Goal: Task Accomplishment & Management: Use online tool/utility

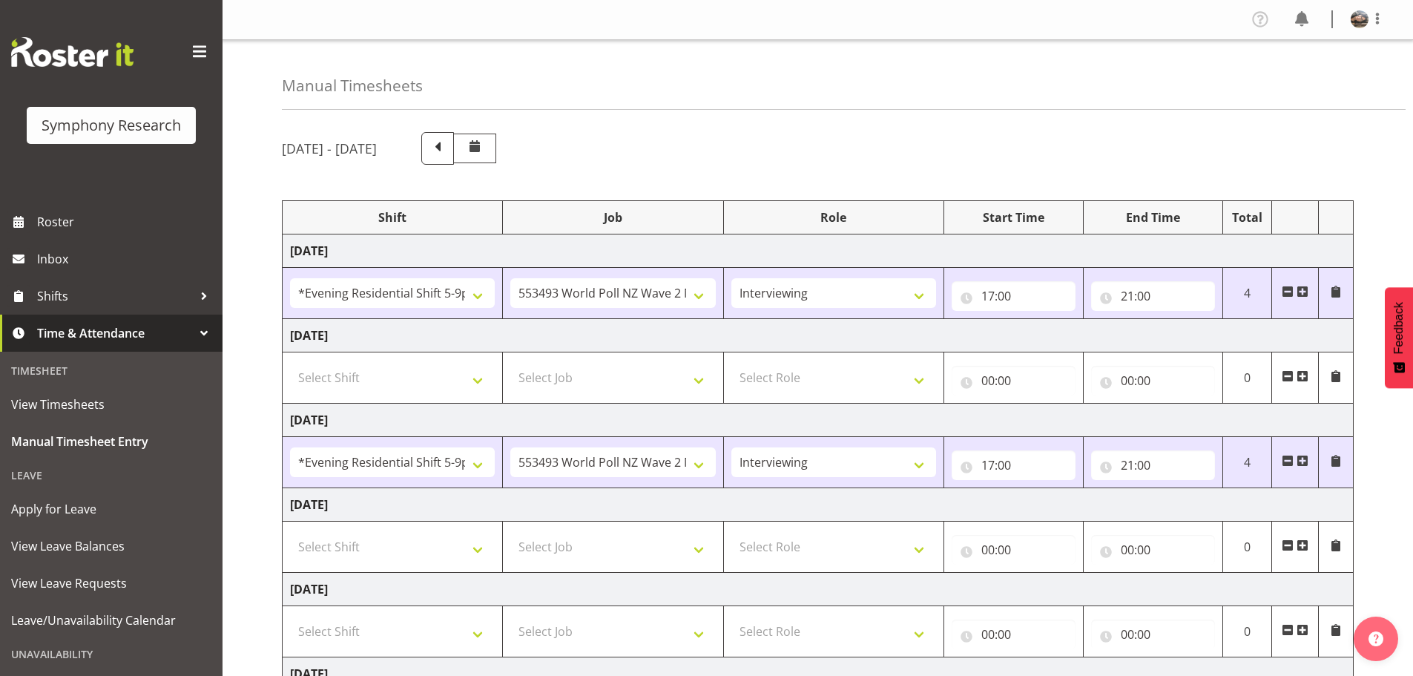
select select "48116"
select select "10527"
select select "47"
select select "48116"
select select "10527"
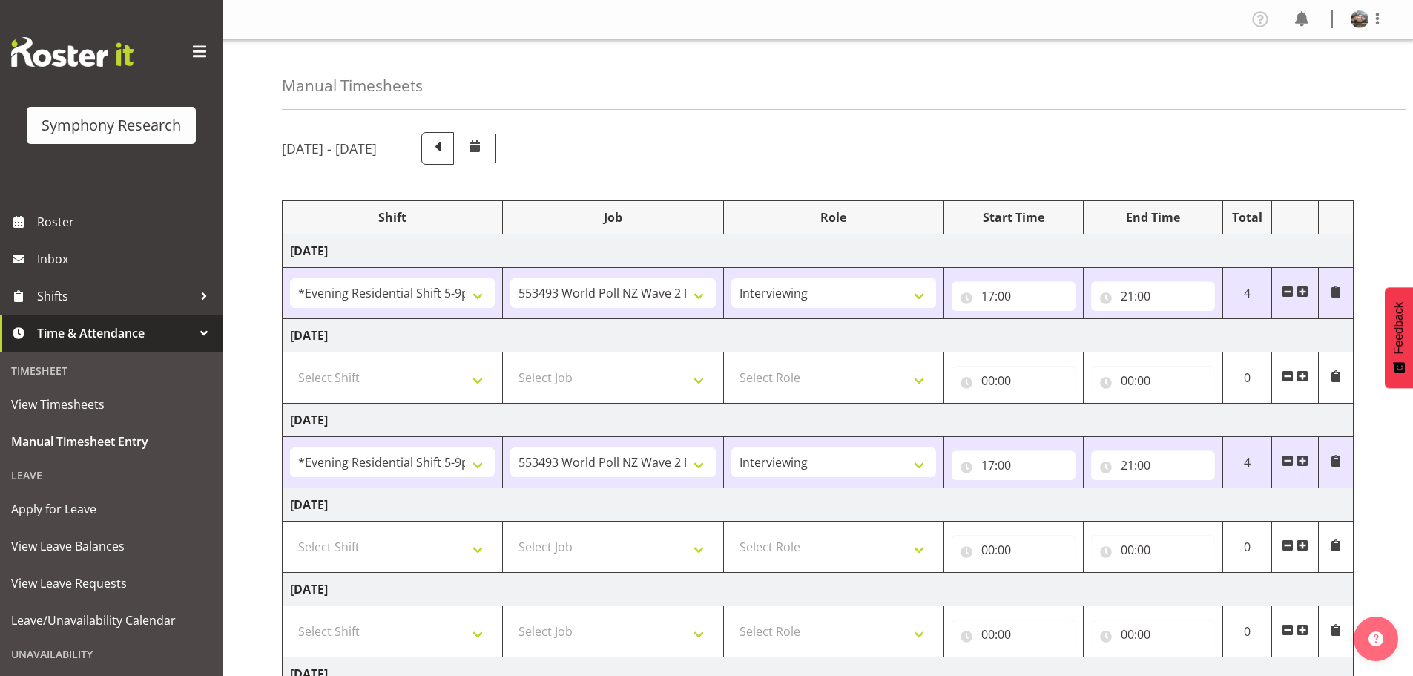
select select "47"
select select "21"
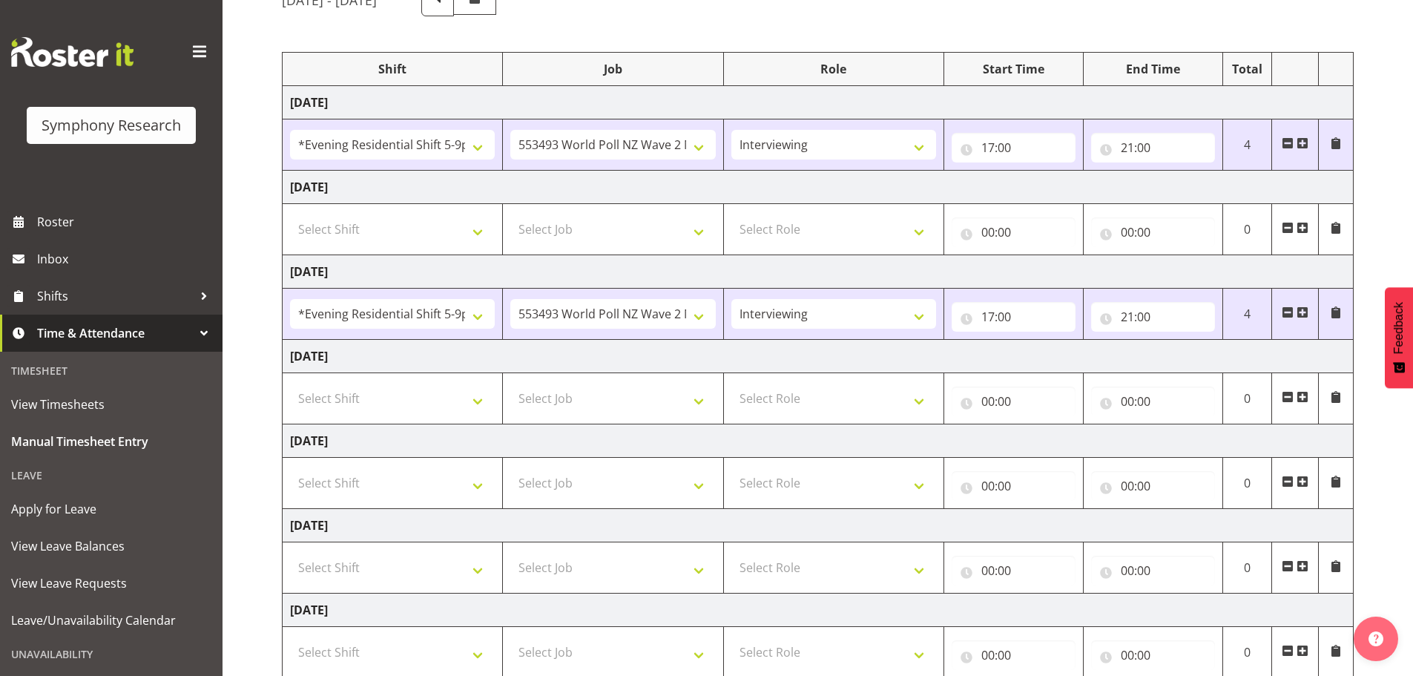
scroll to position [148, 0]
click at [1126, 316] on input "21:00" at bounding box center [1153, 317] width 124 height 30
click at [1235, 358] on select "00 01 02 03 04 05 06 07 08 09 10 11 12 13 14 15 16 17 18 19 20 21 22 23 24 25 2…" at bounding box center [1230, 356] width 33 height 30
select select "21"
click at [1214, 341] on select "00 01 02 03 04 05 06 07 08 09 10 11 12 13 14 15 16 17 18 19 20 21 22 23 24 25 2…" at bounding box center [1230, 356] width 33 height 30
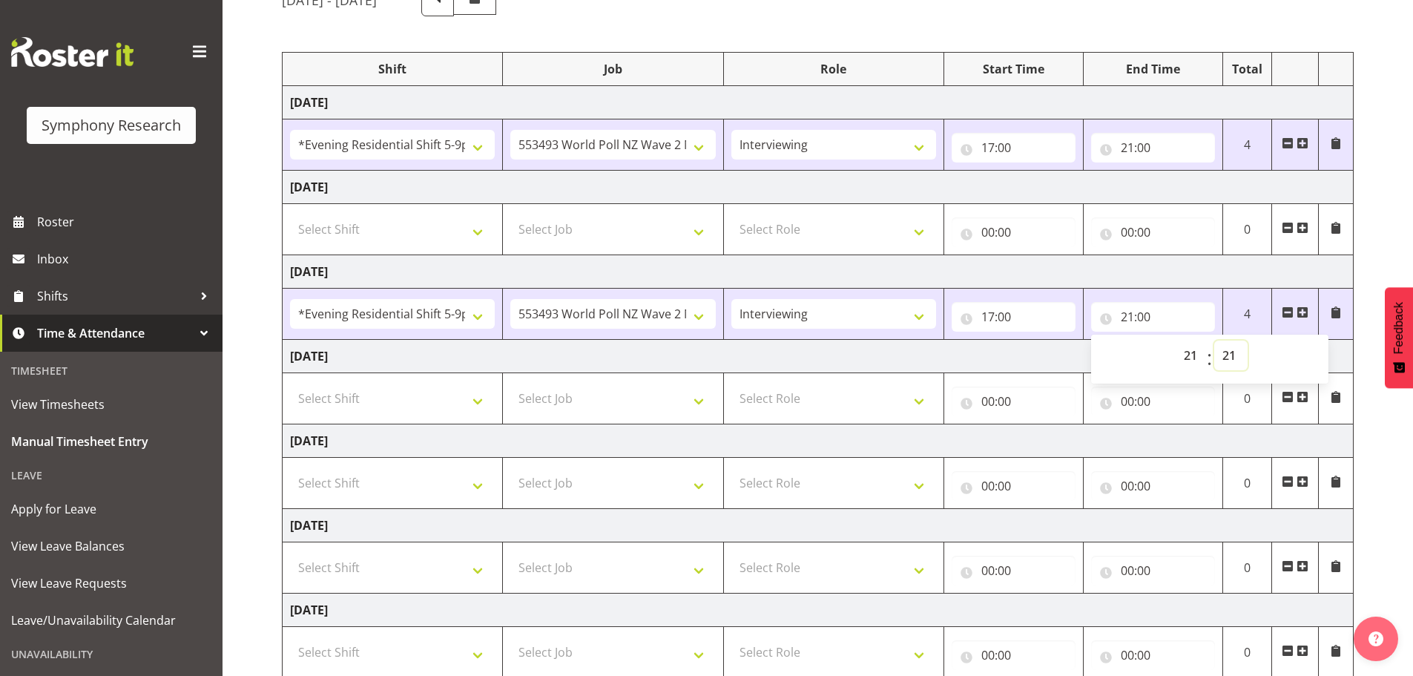
type input "21:21"
click at [1378, 460] on div "[DATE] - [DATE] Shift Job Role Start Time End Time Total [DATE] !!Weekend Resid…" at bounding box center [847, 367] width 1131 height 789
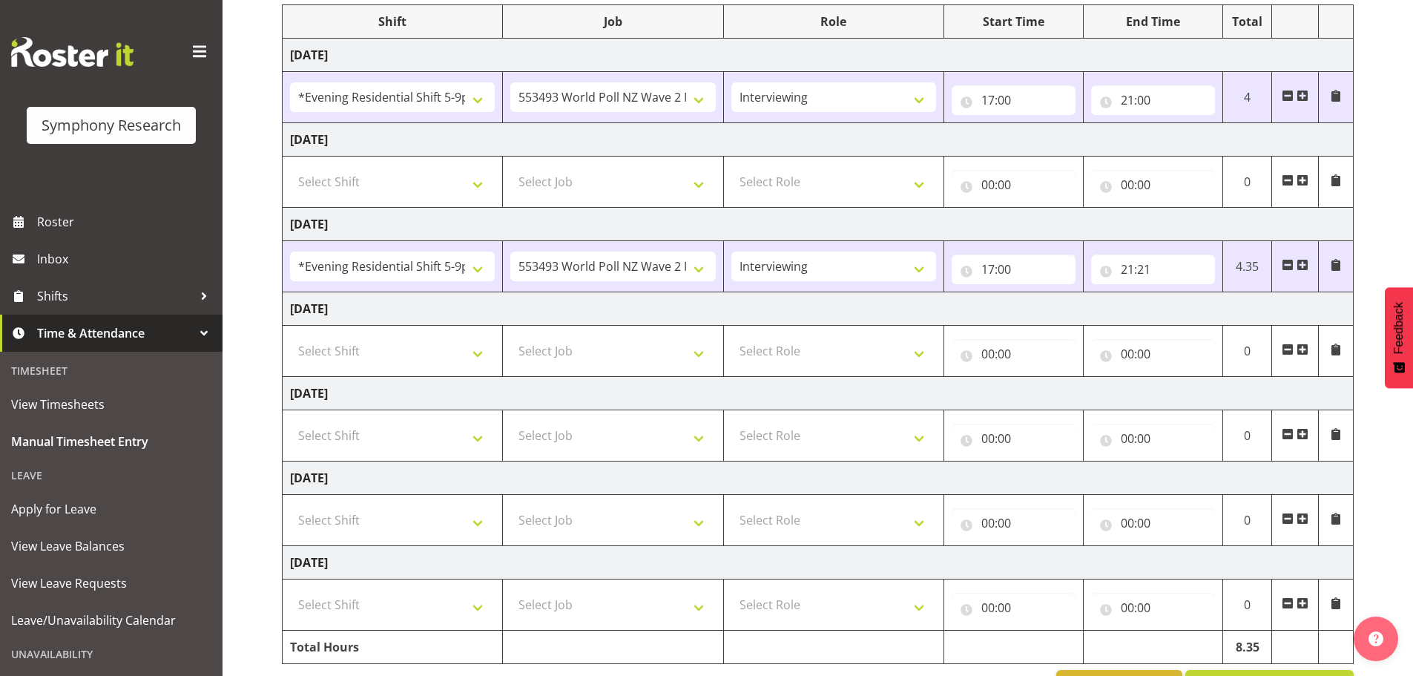
scroll to position [245, 0]
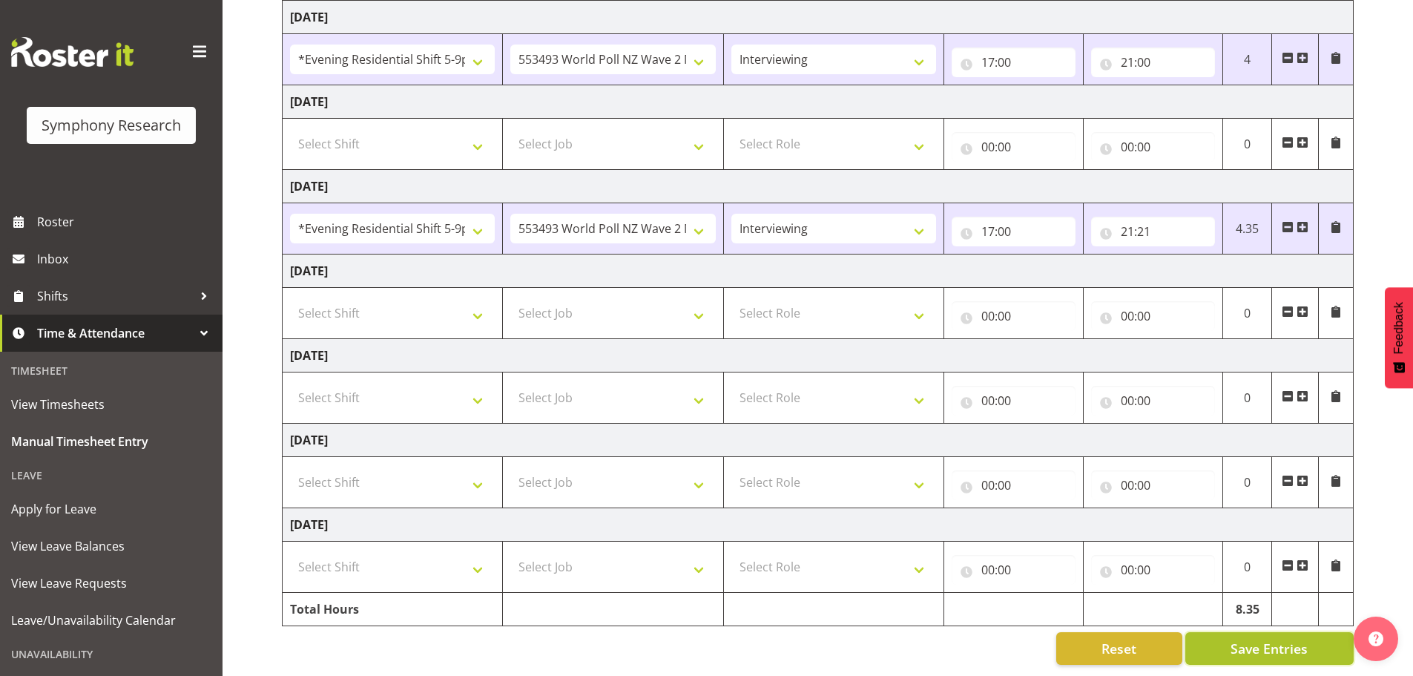
click at [1232, 639] on span "Save Entries" at bounding box center [1269, 648] width 77 height 19
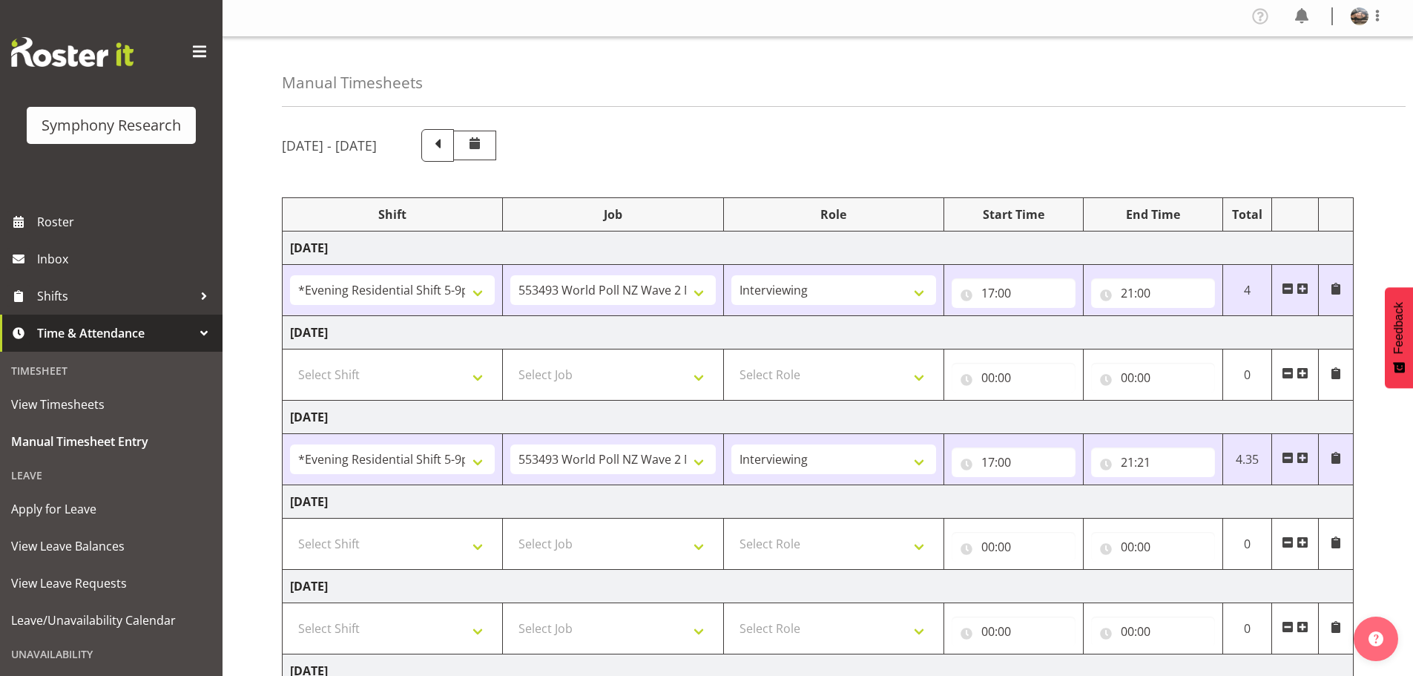
scroll to position [0, 0]
